Goal: Task Accomplishment & Management: Use online tool/utility

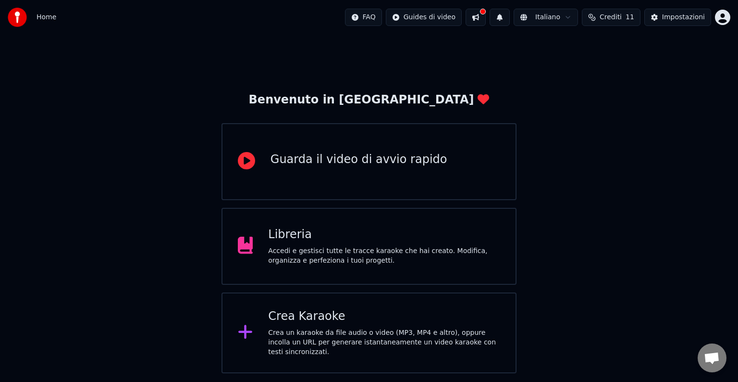
click at [320, 239] on div "Libreria" at bounding box center [384, 234] width 232 height 15
click at [297, 321] on div "Crea Karaoke" at bounding box center [384, 315] width 232 height 15
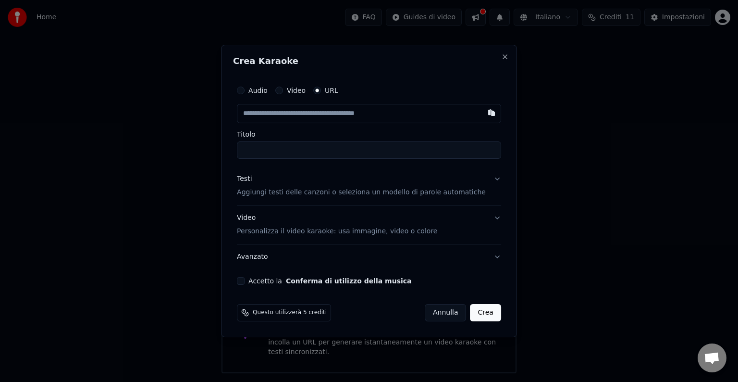
click at [400, 116] on input "text" at bounding box center [369, 113] width 264 height 19
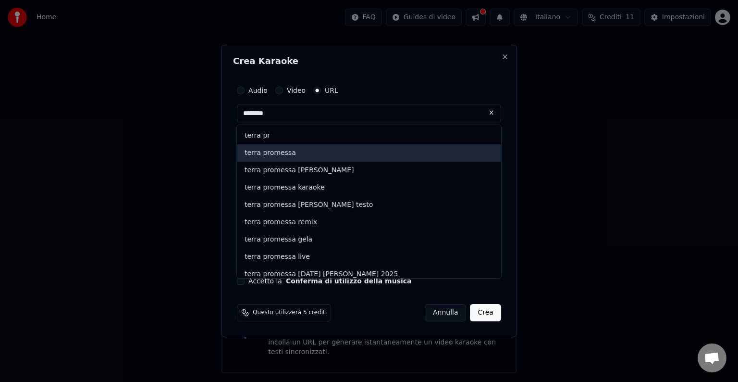
click at [296, 153] on div "terra promessa" at bounding box center [369, 152] width 264 height 17
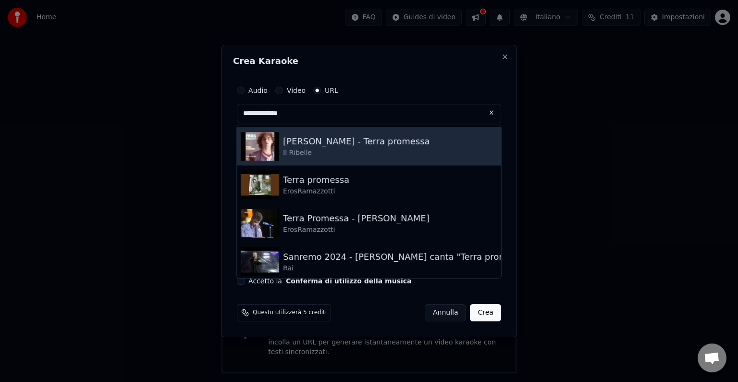
click at [275, 144] on img at bounding box center [260, 146] width 38 height 29
type input "**********"
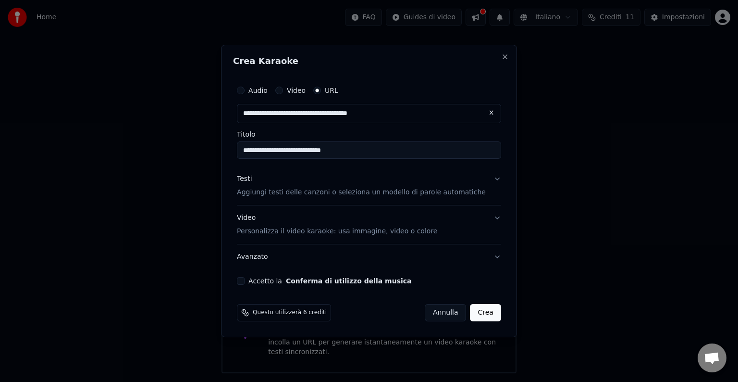
click at [245, 280] on button "Accetto la Conferma di utilizzo della musica" at bounding box center [241, 281] width 8 height 8
click at [488, 311] on button "Crea" at bounding box center [485, 312] width 31 height 17
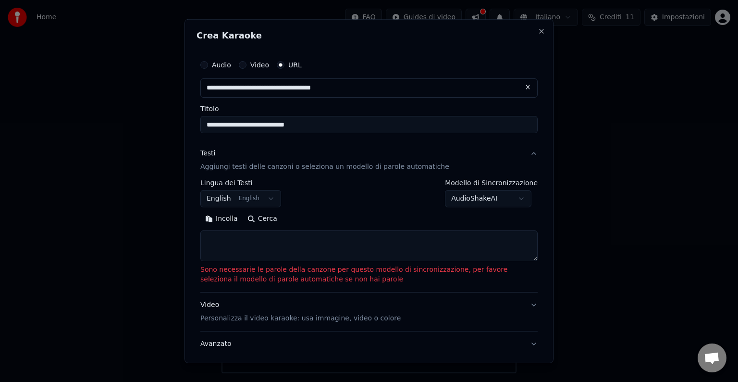
click at [211, 306] on div "Video Personalizza il video karaoke: usa immagine, video o colore" at bounding box center [300, 311] width 200 height 23
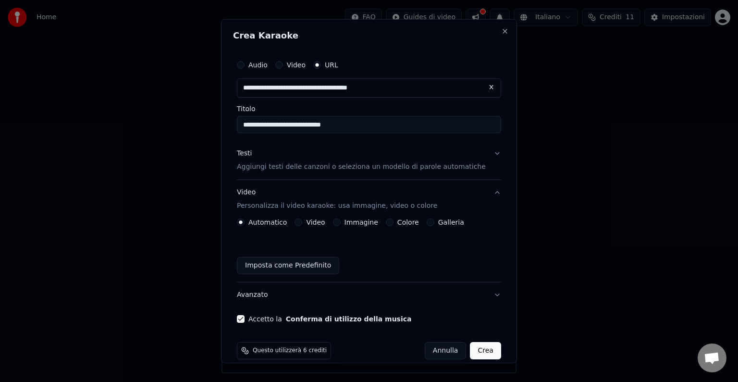
click at [314, 220] on label "Video" at bounding box center [315, 222] width 19 height 7
click at [302, 220] on button "Video" at bounding box center [299, 222] width 8 height 8
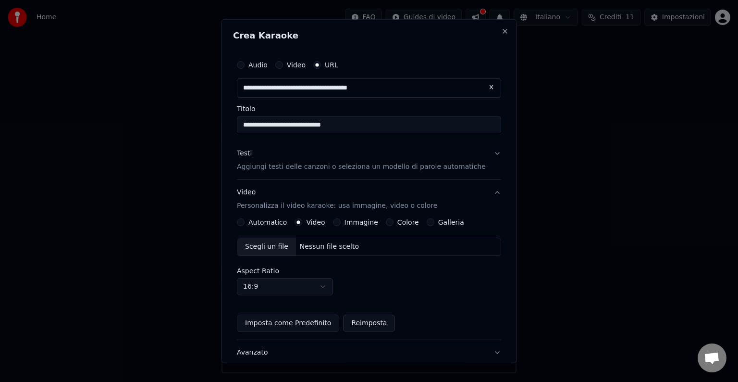
click at [491, 351] on button "Avanzato" at bounding box center [369, 352] width 264 height 25
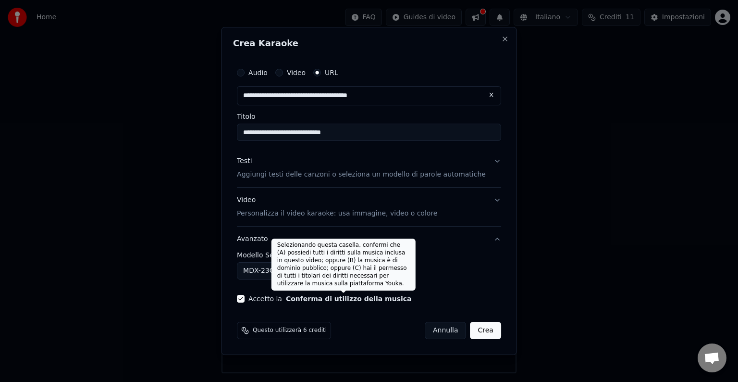
click at [344, 300] on button "Conferma di utilizzo della musica" at bounding box center [349, 298] width 126 height 7
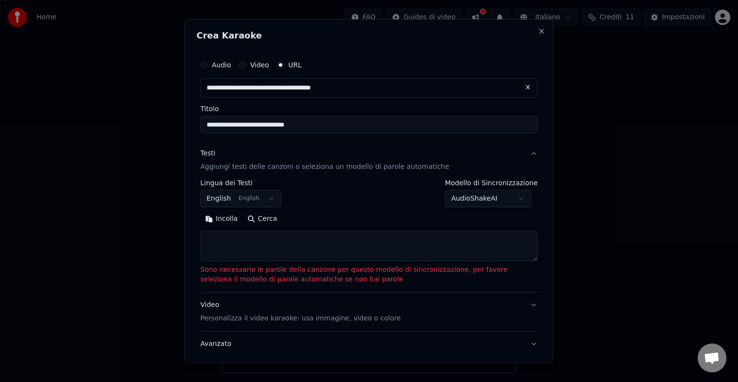
click at [292, 253] on textarea at bounding box center [368, 245] width 337 height 31
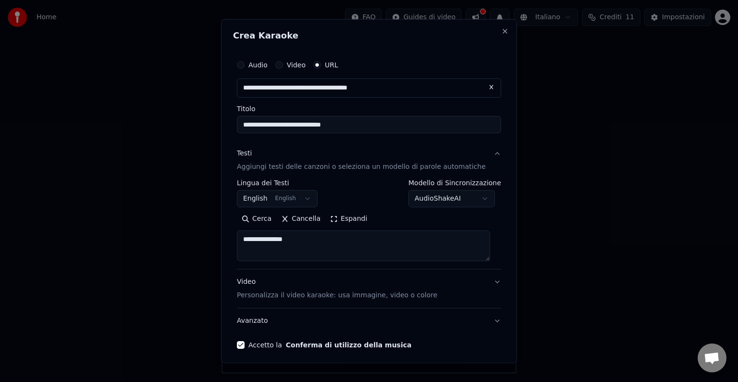
type textarea "**********"
click at [262, 281] on div "Video Personalizza il video karaoke: usa immagine, video o colore" at bounding box center [337, 288] width 200 height 23
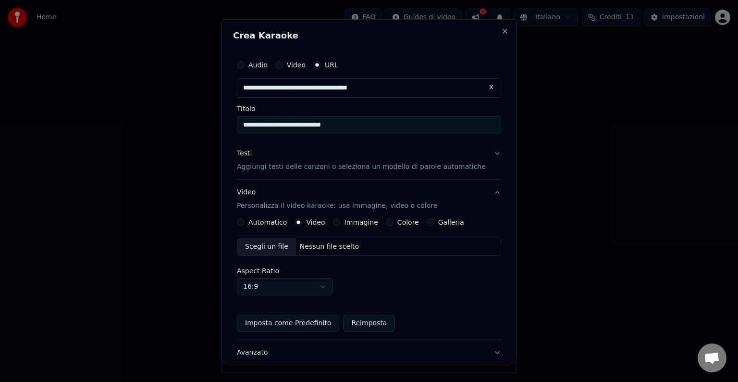
click at [245, 219] on button "Automatico" at bounding box center [241, 222] width 8 height 8
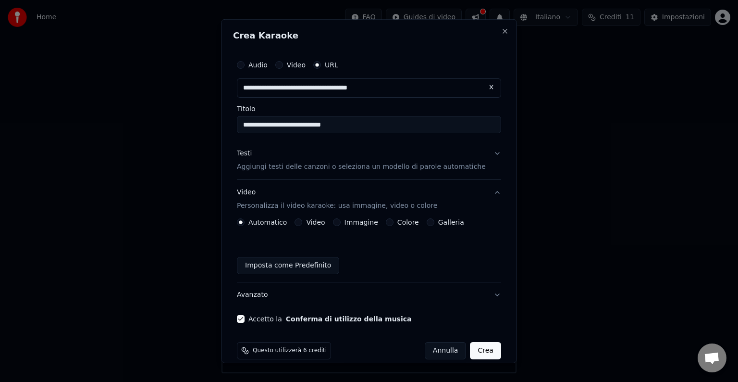
click at [282, 65] on button "Video" at bounding box center [279, 65] width 8 height 8
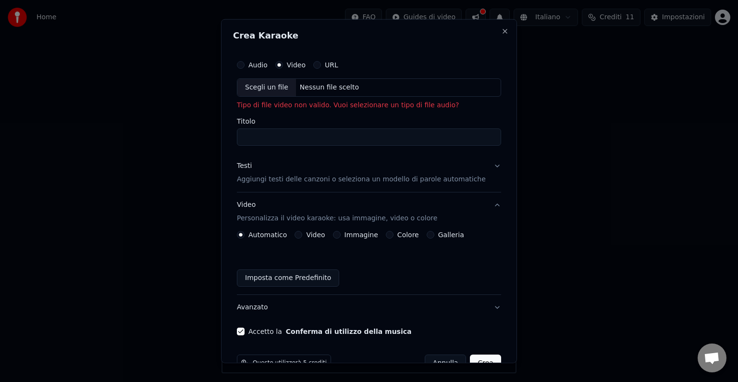
click at [317, 237] on label "Video" at bounding box center [315, 234] width 19 height 7
click at [302, 237] on button "Video" at bounding box center [299, 235] width 8 height 8
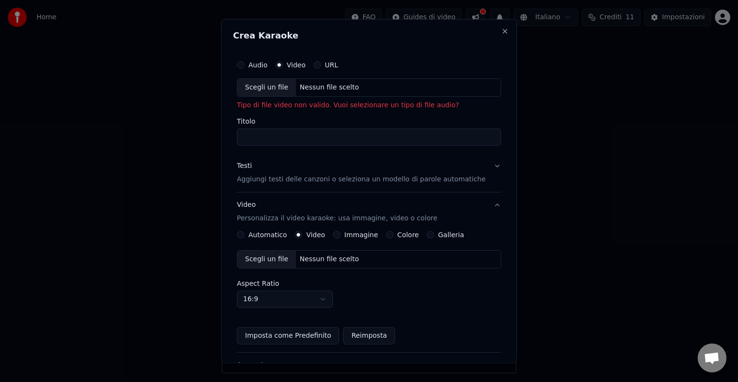
click at [303, 334] on button "Imposta come Predefinito" at bounding box center [288, 335] width 102 height 17
click at [303, 334] on button "Reimposta" at bounding box center [304, 335] width 52 height 17
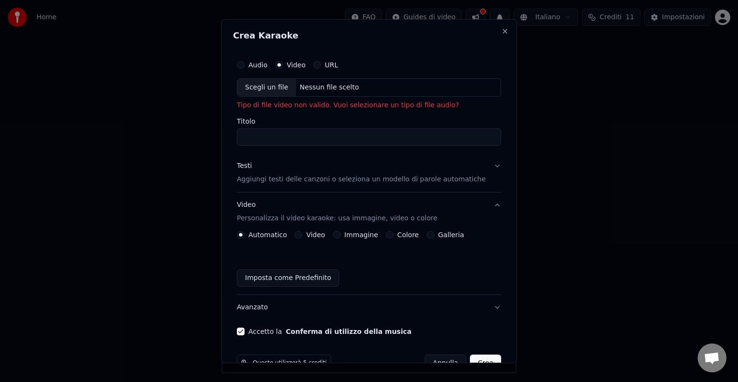
scroll to position [24, 0]
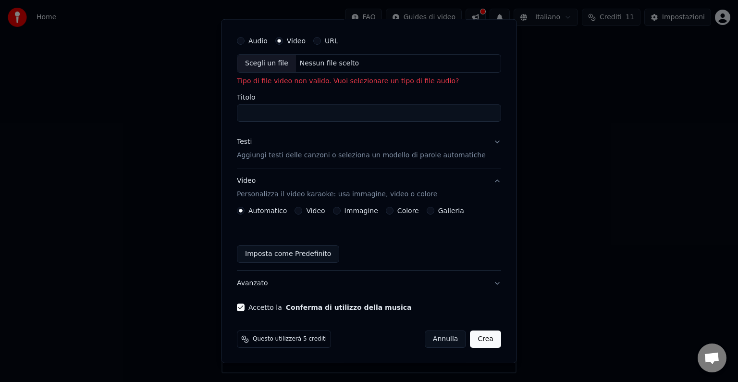
click at [477, 339] on button "Crea" at bounding box center [485, 338] width 31 height 17
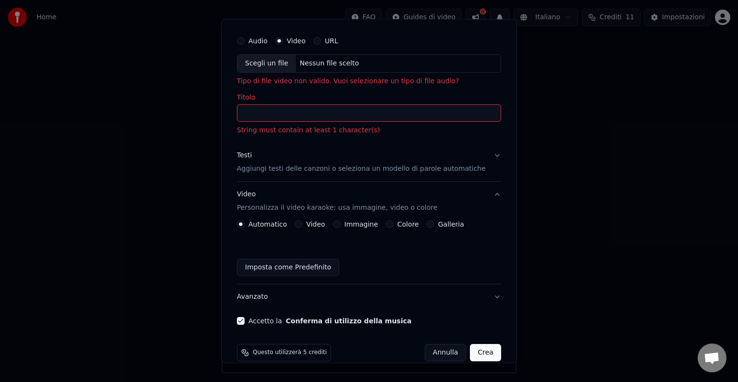
click at [477, 346] on button "Crea" at bounding box center [485, 352] width 31 height 17
